Goal: Communication & Community: Ask a question

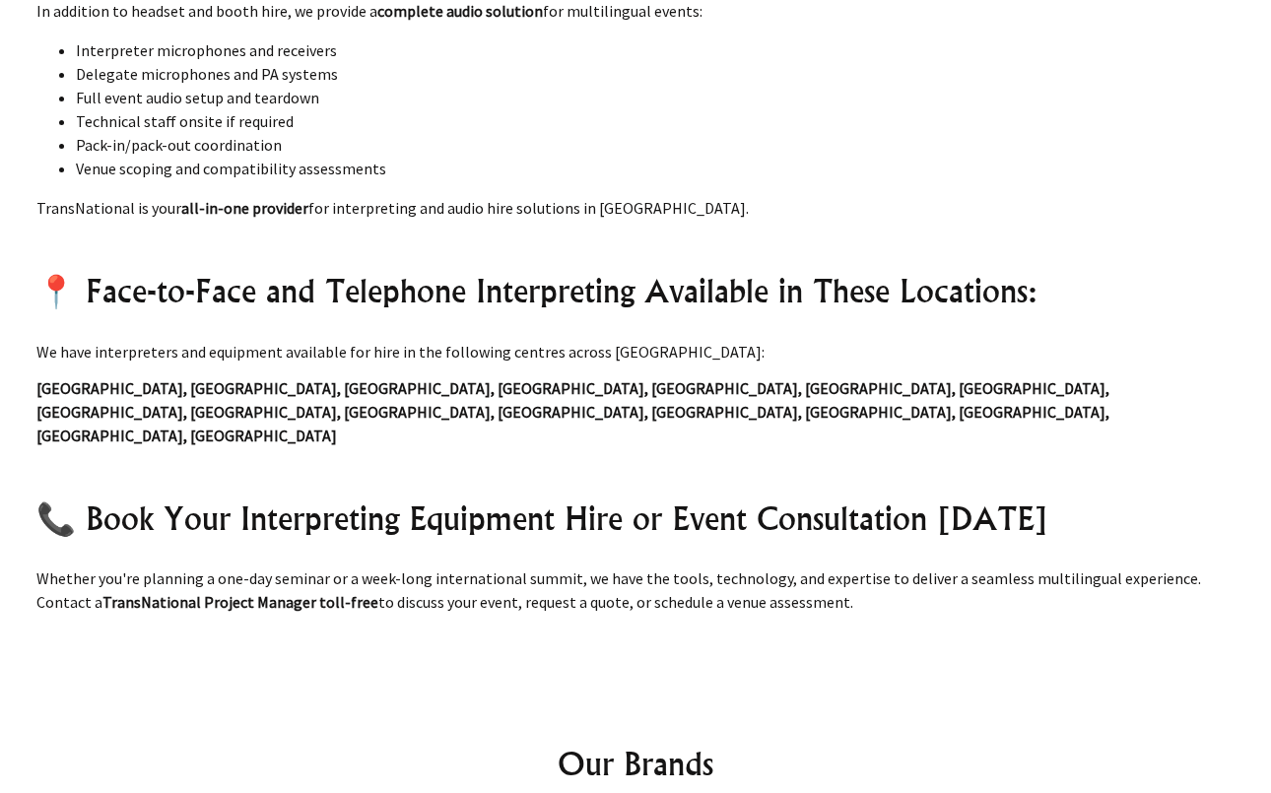
scroll to position [2073, 0]
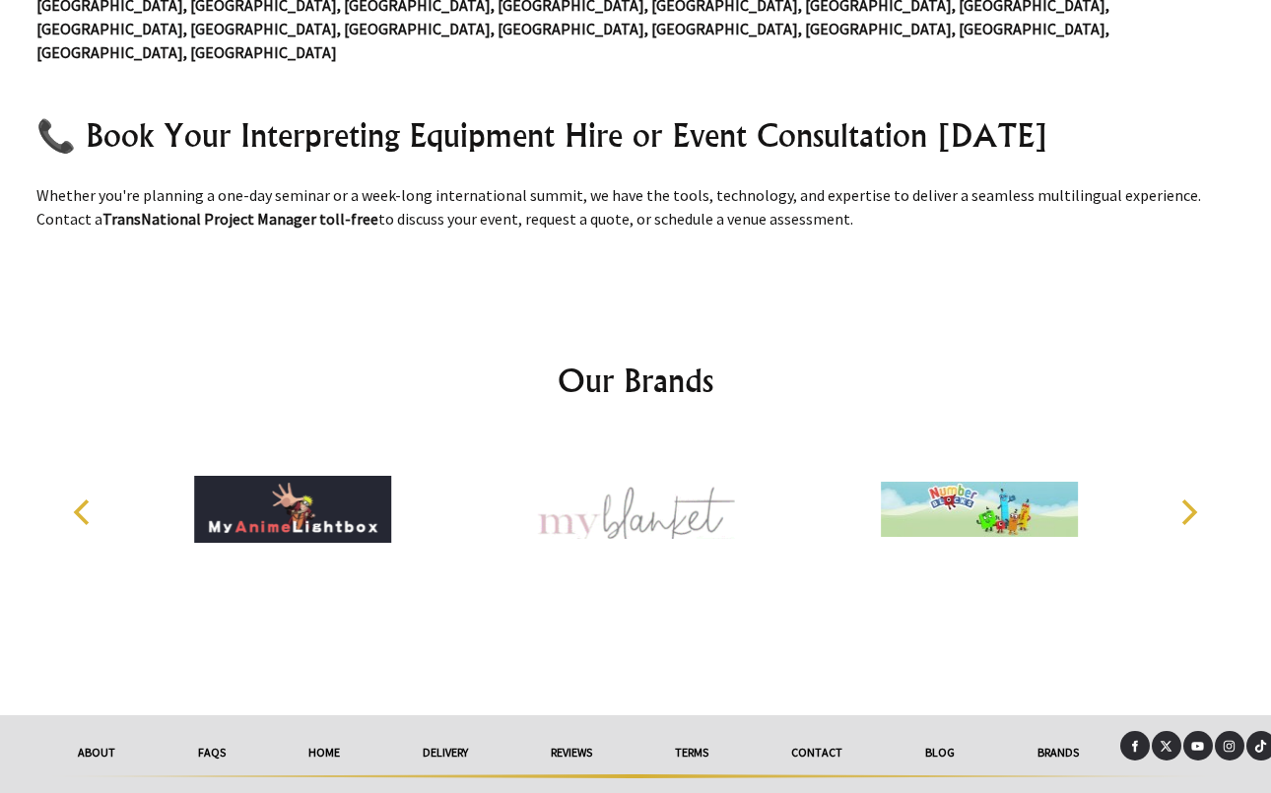
click at [819, 731] on link "Contact" at bounding box center [817, 752] width 134 height 43
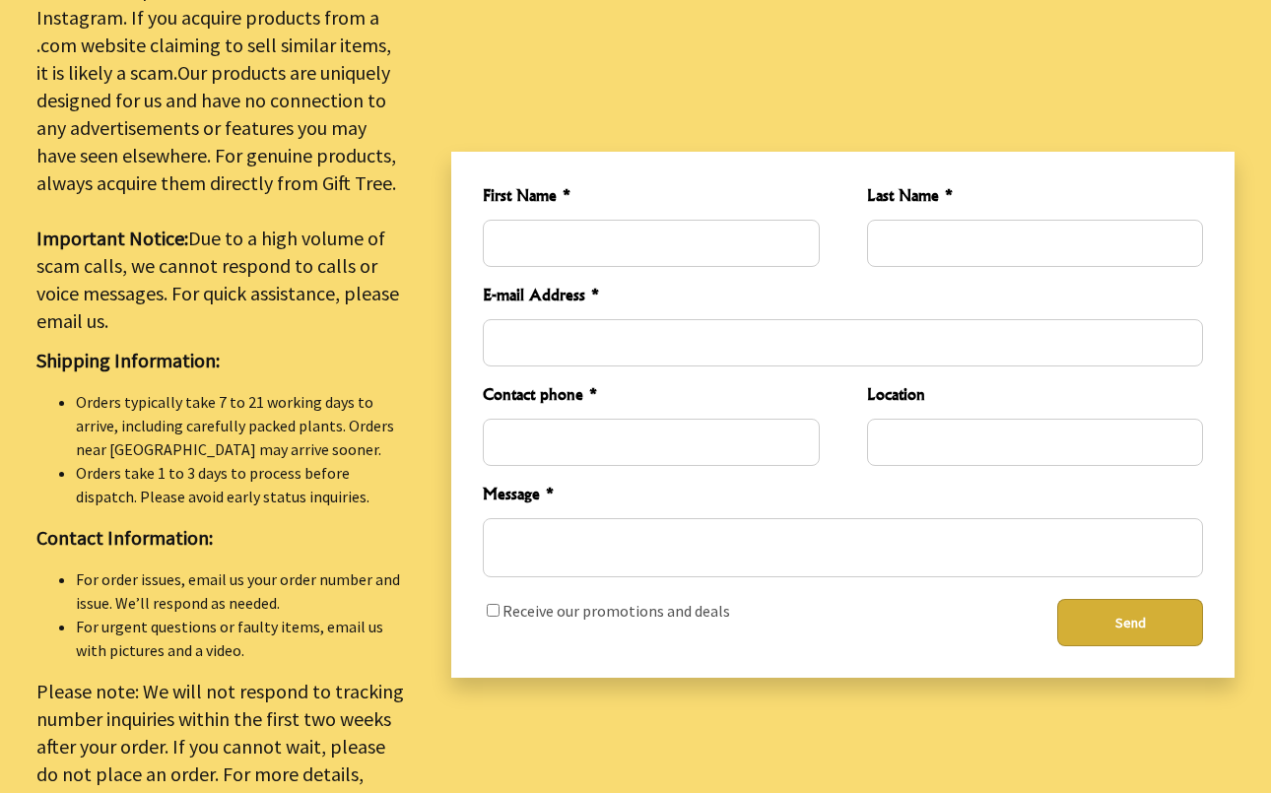
scroll to position [673, 0]
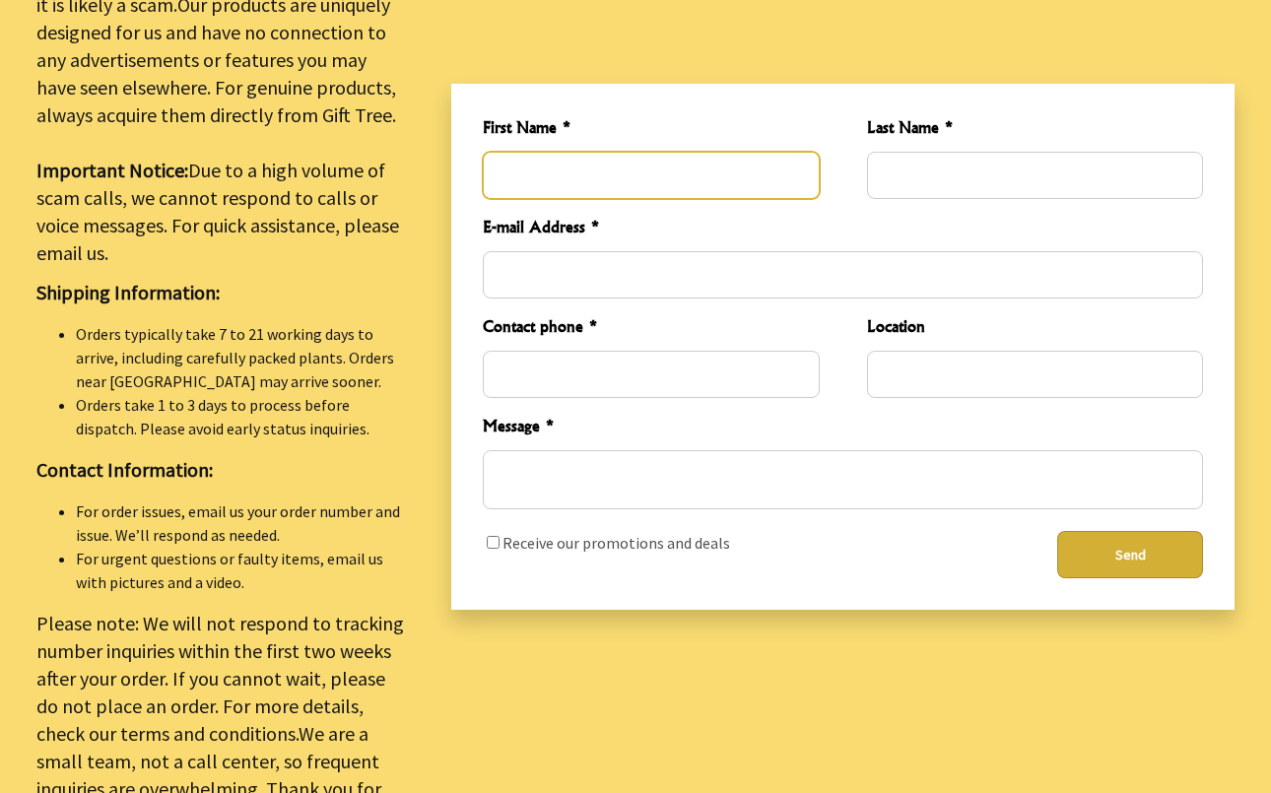
click at [610, 167] on input "First Name *" at bounding box center [651, 175] width 336 height 47
type input "[PERSON_NAME]"
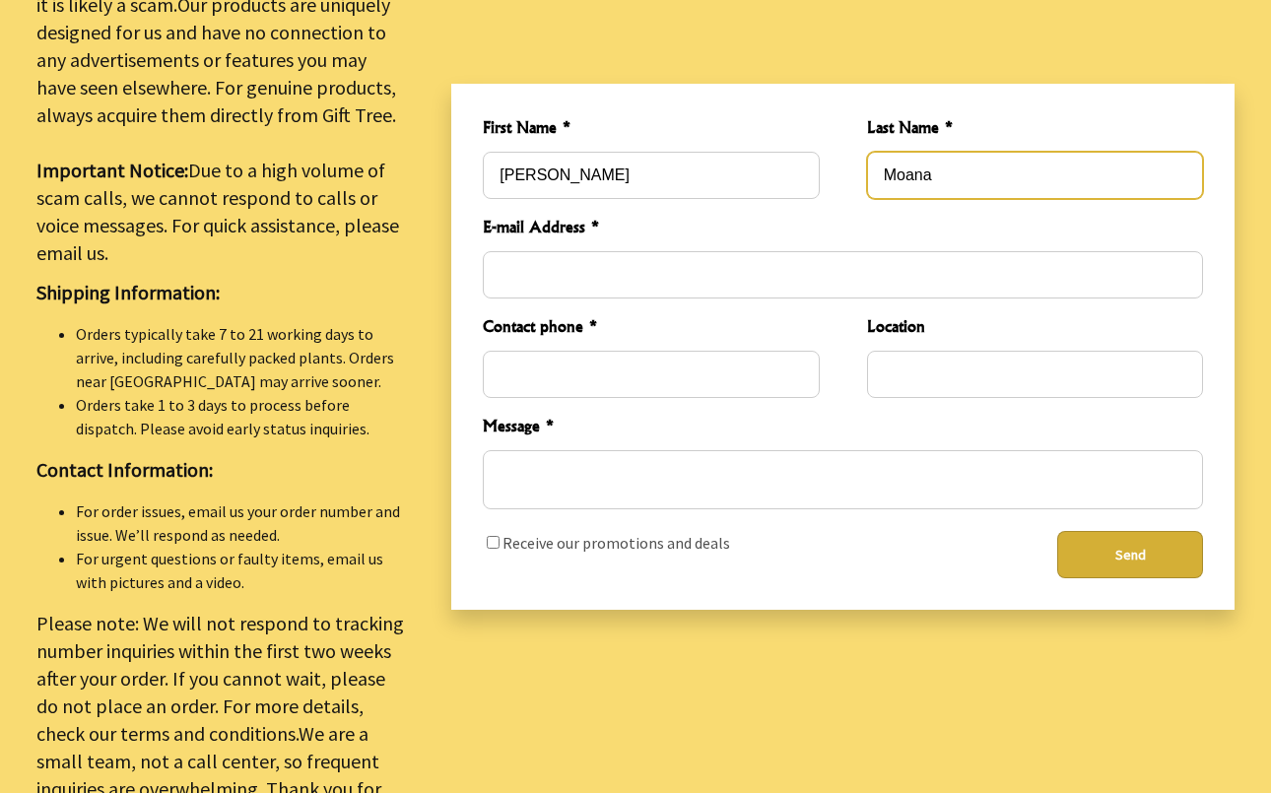
type input "Moana"
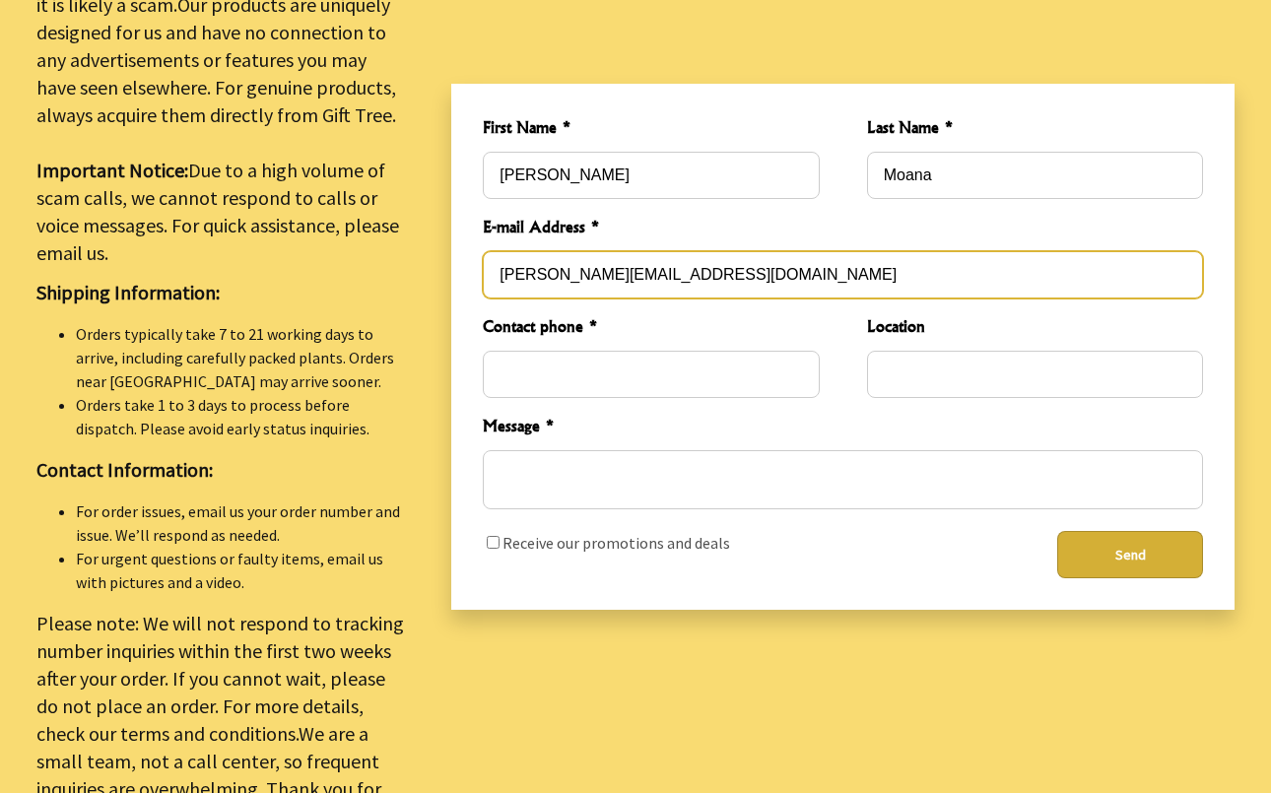
type input "[PERSON_NAME][EMAIL_ADDRESS][DOMAIN_NAME]"
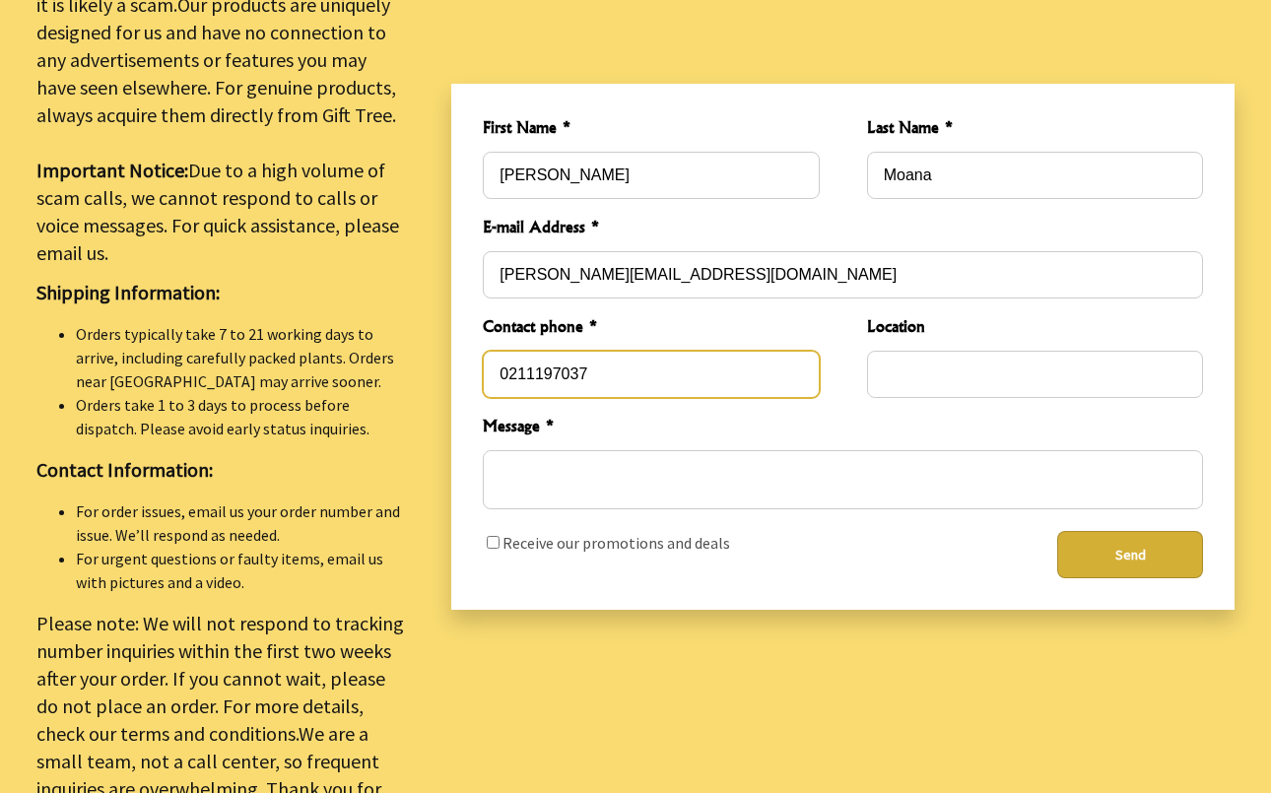
type input "0211197037"
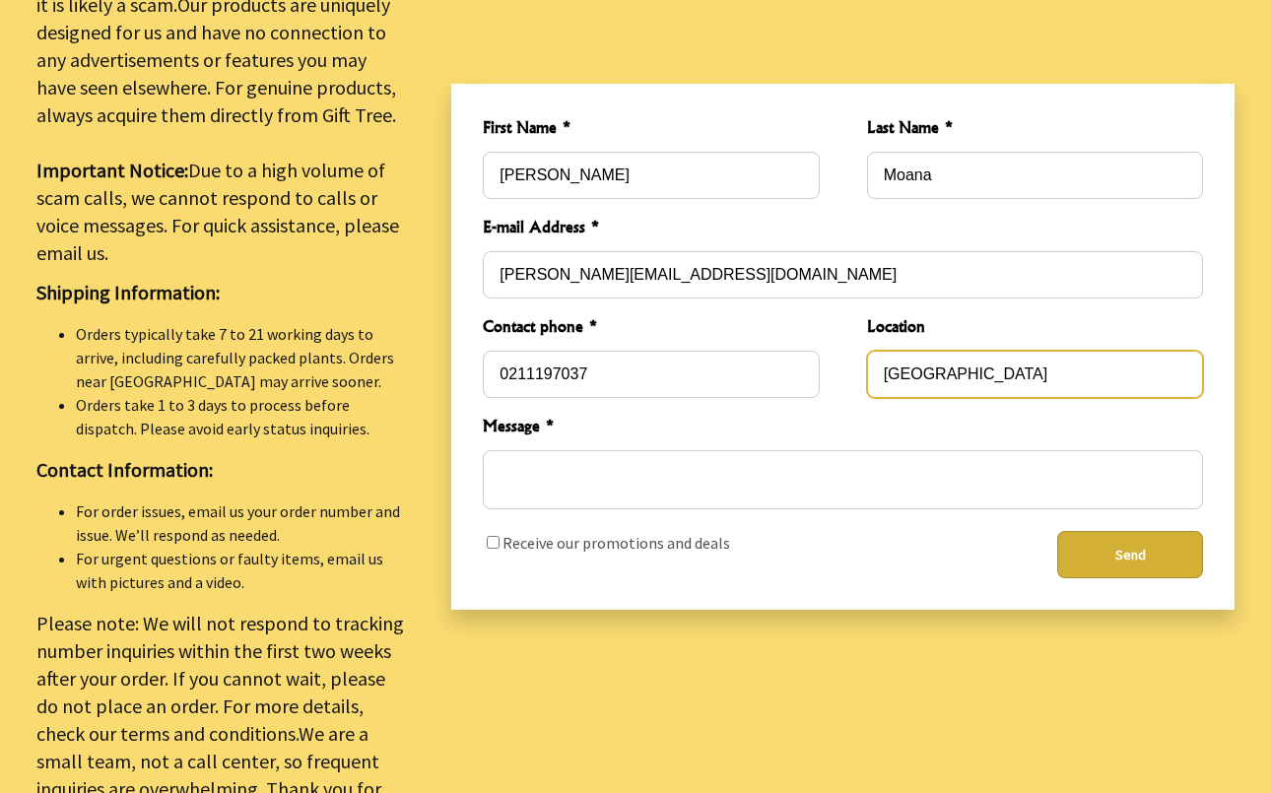
type input "[GEOGRAPHIC_DATA]"
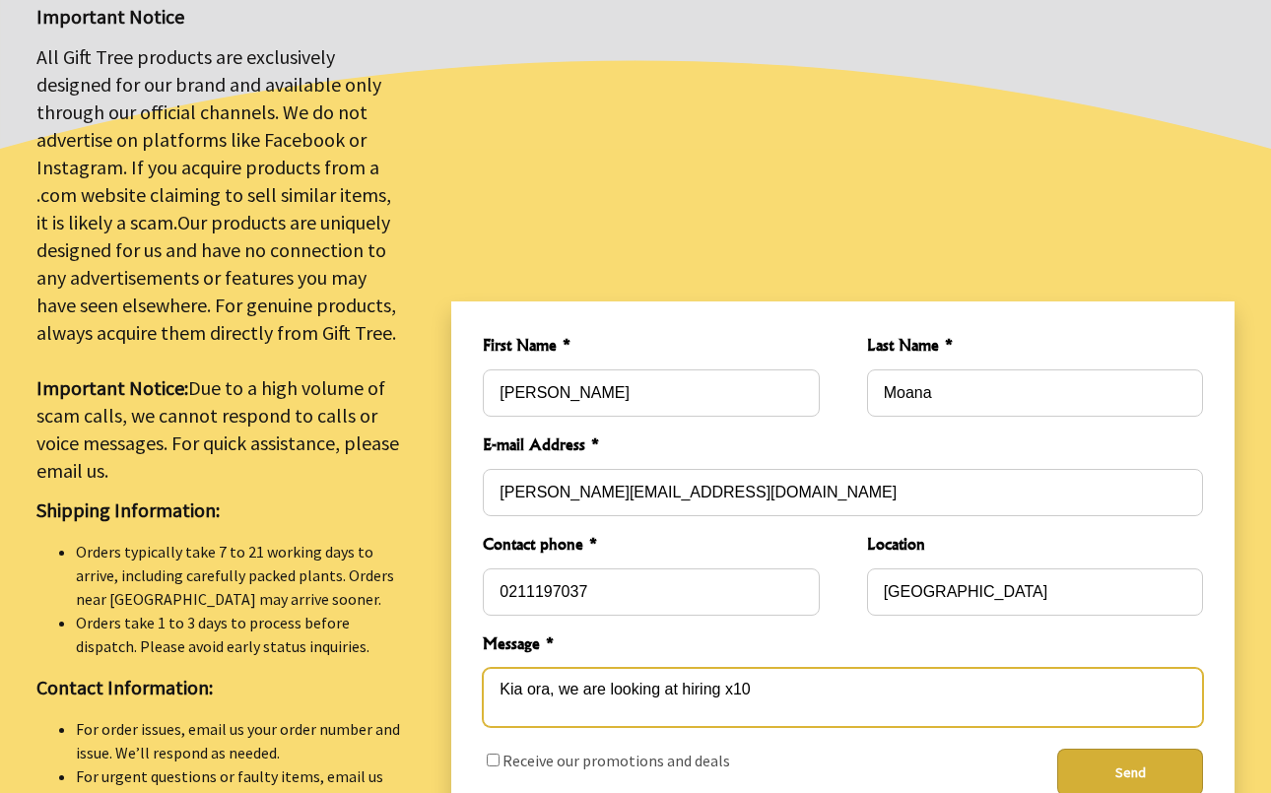
scroll to position [593, 0]
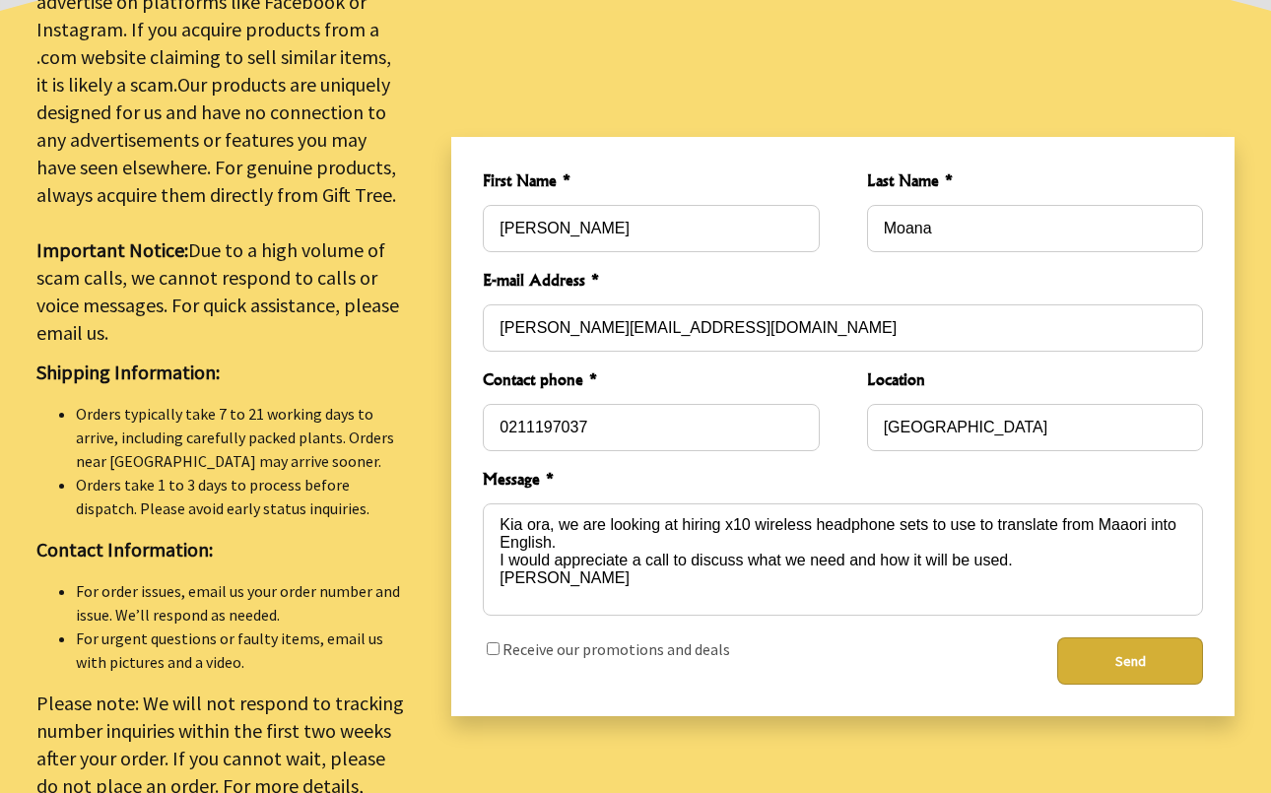
type textarea "Kia ora, we are looking at hiring x10 wireless headphone sets to use to transla…"
click at [1082, 650] on button "Send" at bounding box center [1130, 660] width 146 height 47
